Goal: Check status

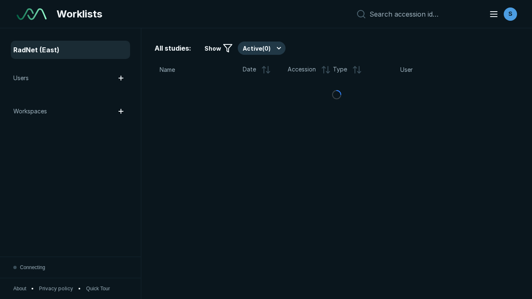
scroll to position [2272, 3465]
